Goal: Download file/media

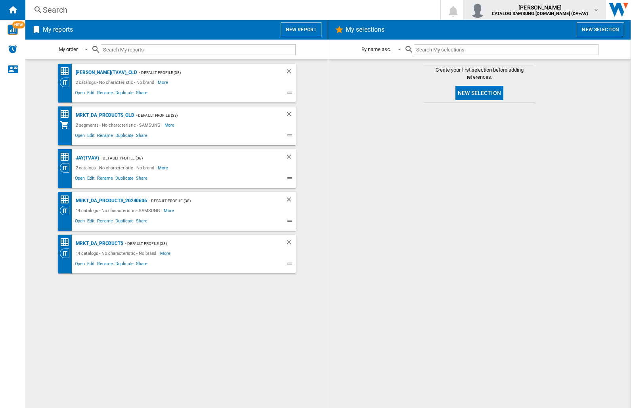
click at [485, 10] on img "button" at bounding box center [477, 10] width 16 height 16
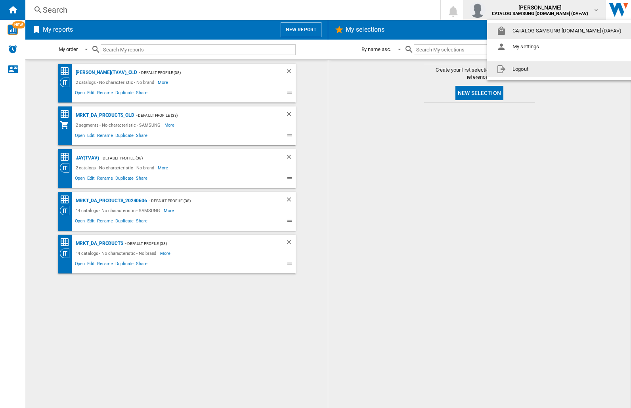
click at [548, 69] on button "Logout" at bounding box center [560, 69] width 147 height 16
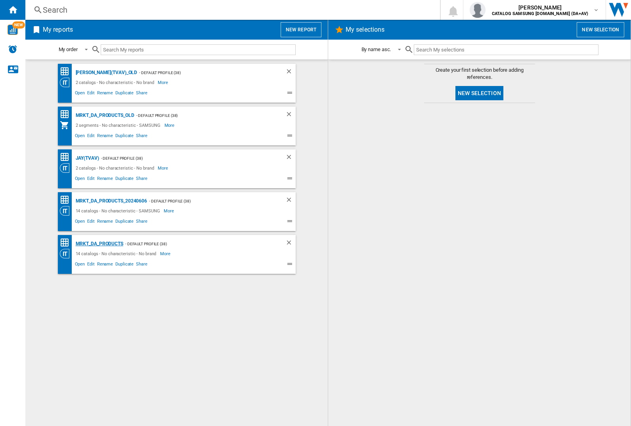
click at [99, 244] on div "MRKT_DA_PRODUCTS" at bounding box center [99, 244] width 50 height 10
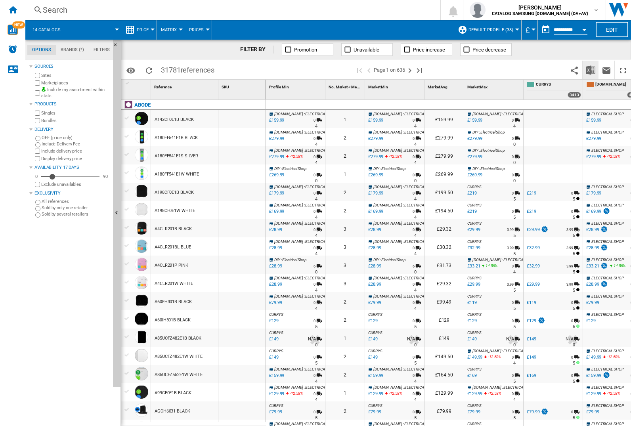
click at [590, 69] on img "Download in Excel" at bounding box center [590, 70] width 10 height 10
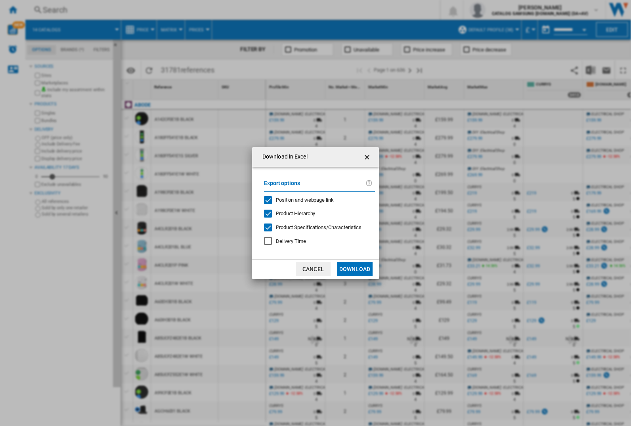
click at [299, 200] on span "Position and webpage link" at bounding box center [305, 200] width 58 height 6
click at [355, 269] on button "Download" at bounding box center [355, 269] width 36 height 14
